Goal: Navigation & Orientation: Go to known website

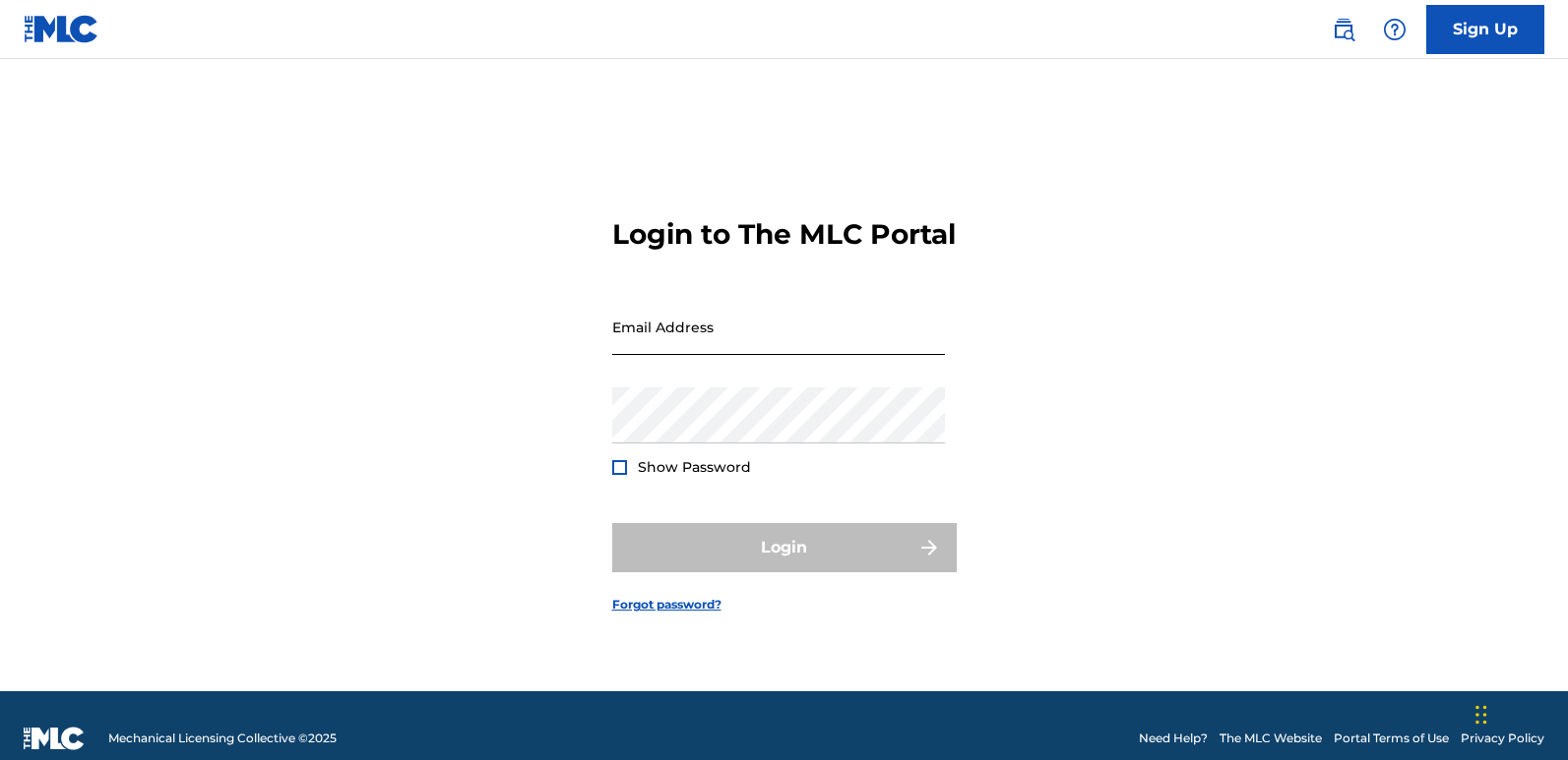
click at [714, 349] on input "Email Address" at bounding box center [778, 327] width 333 height 56
type input "[EMAIL_ADDRESS][DOMAIN_NAME]"
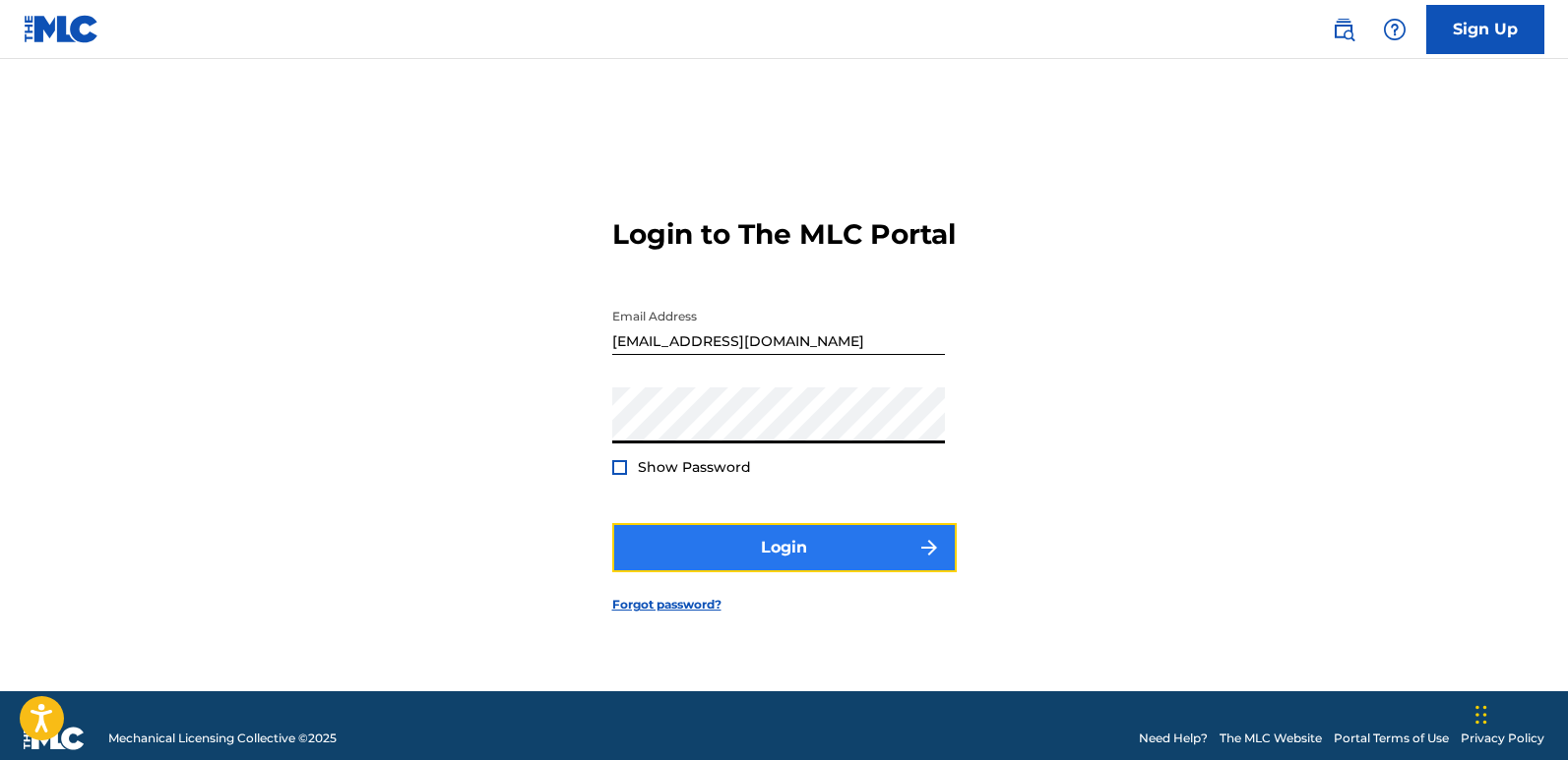
click at [701, 572] on button "Login" at bounding box center [784, 548] width 345 height 49
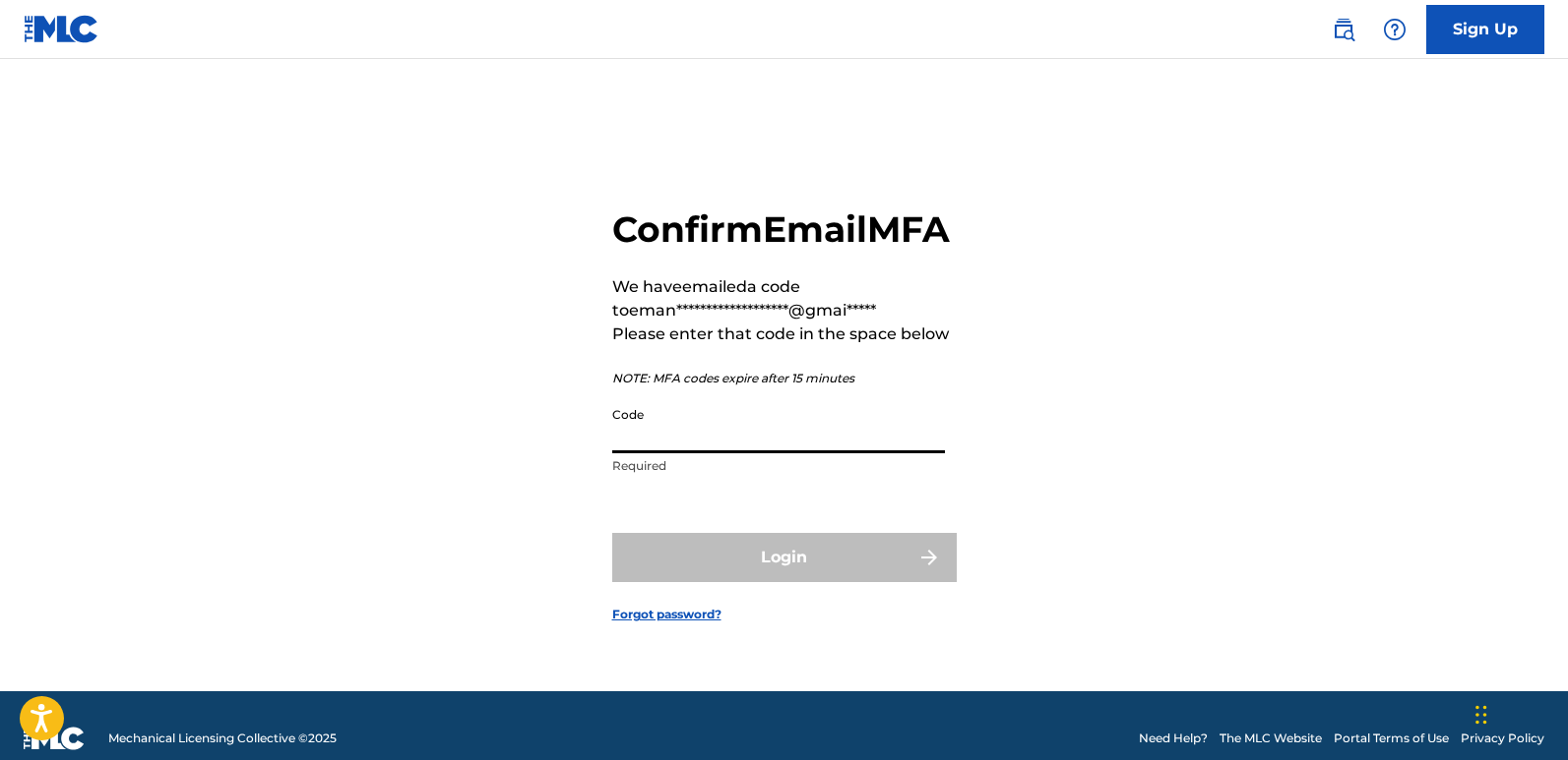
click at [699, 453] on input "Code" at bounding box center [778, 425] width 333 height 56
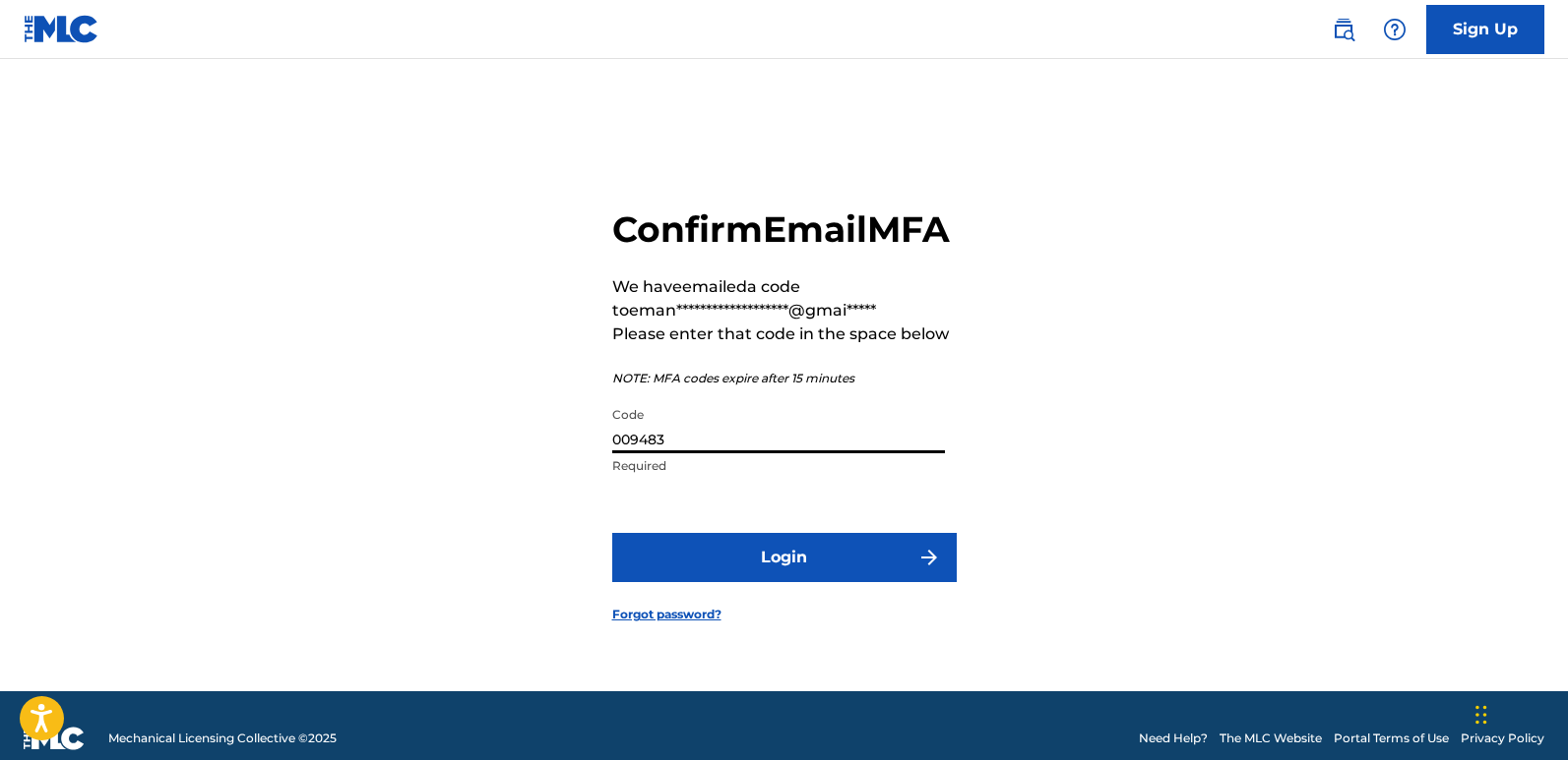
type input "009483"
click at [612, 533] on button "Login" at bounding box center [784, 558] width 345 height 49
